Goal: Transaction & Acquisition: Obtain resource

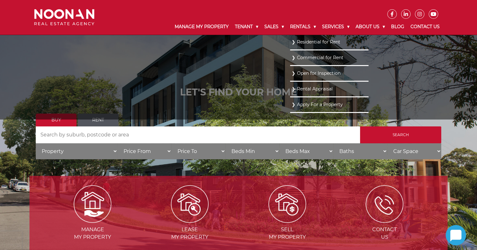
click at [299, 45] on link "Residential for Rent" at bounding box center [328, 42] width 75 height 8
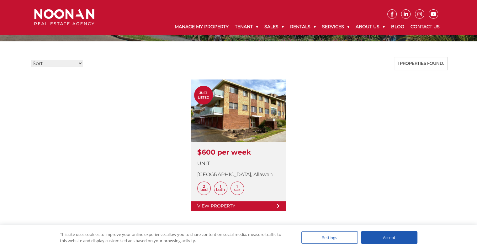
scroll to position [157, 0]
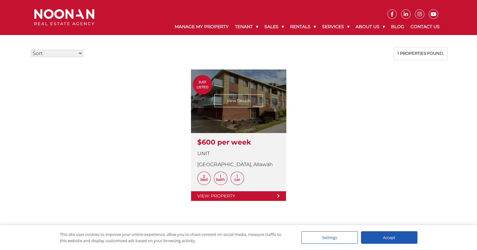
click at [235, 118] on link at bounding box center [238, 136] width 95 height 132
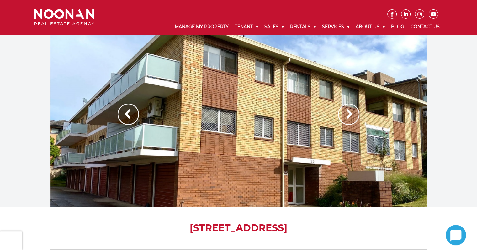
click at [352, 117] on img at bounding box center [348, 114] width 21 height 21
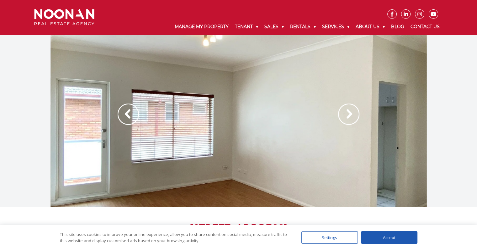
click at [352, 117] on img at bounding box center [348, 114] width 21 height 21
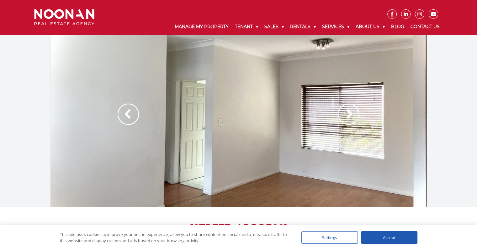
click at [352, 117] on img at bounding box center [348, 114] width 21 height 21
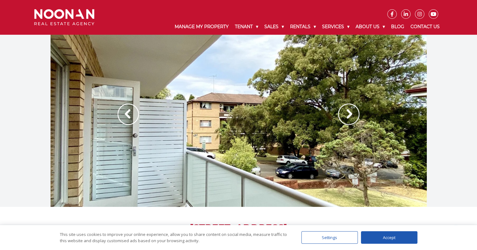
click at [352, 117] on img at bounding box center [348, 114] width 21 height 21
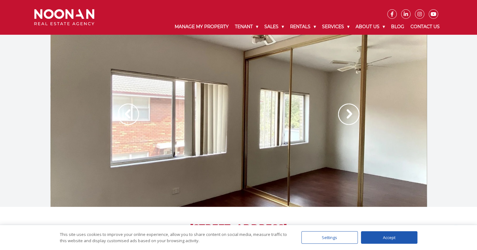
click at [352, 117] on img at bounding box center [348, 114] width 21 height 21
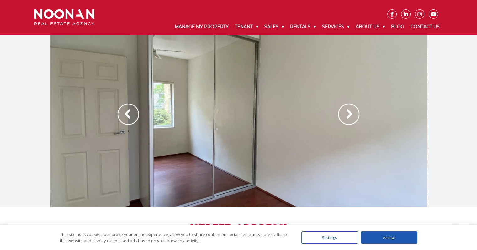
click at [352, 117] on img at bounding box center [348, 114] width 21 height 21
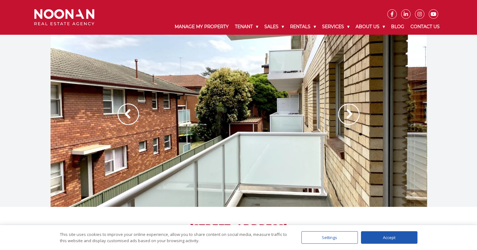
click at [352, 117] on img at bounding box center [348, 114] width 21 height 21
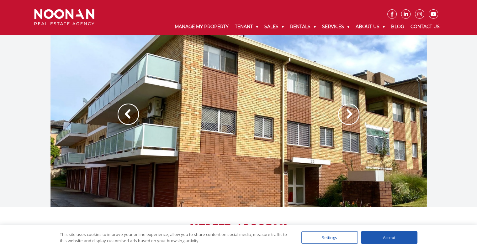
click at [352, 117] on img at bounding box center [348, 114] width 21 height 21
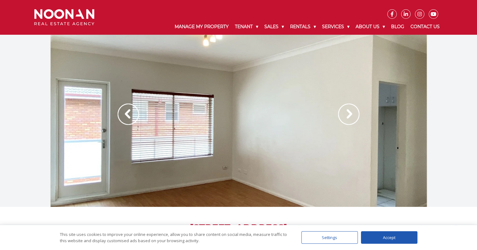
click at [352, 117] on img at bounding box center [348, 114] width 21 height 21
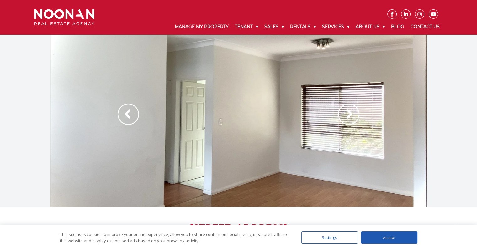
click at [352, 117] on img at bounding box center [348, 114] width 21 height 21
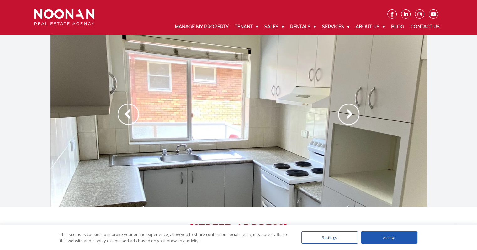
click at [352, 117] on img at bounding box center [348, 114] width 21 height 21
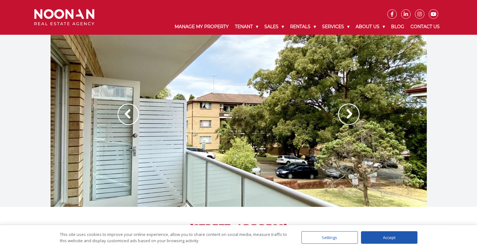
click at [352, 117] on img at bounding box center [348, 114] width 21 height 21
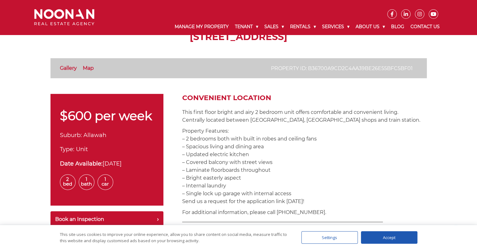
click at [250, 128] on p "Property Features: – 2 bedrooms both with built in robes and ceiling fans – Spa…" at bounding box center [304, 166] width 244 height 78
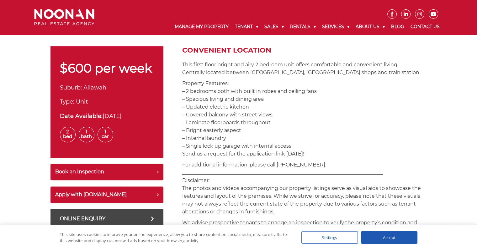
scroll to position [282, 0]
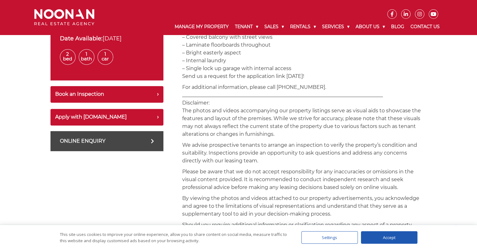
click at [250, 128] on p "For additional information, please call 02 9330 6868. _________________________…" at bounding box center [304, 110] width 244 height 55
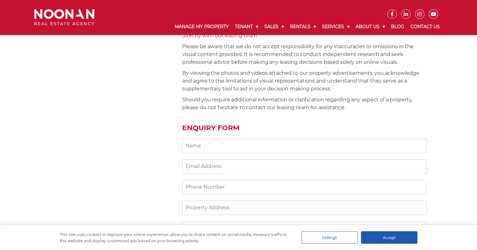
click at [249, 102] on p "Should you require additional information or clarification regarding any aspect…" at bounding box center [304, 104] width 244 height 16
click at [111, 113] on div "$600 per week Suburb: Allawah Type: Unit Date Available: 18-Oct-2025 2 Bed 1 Ba…" at bounding box center [106, 81] width 113 height 477
